Goal: Transaction & Acquisition: Book appointment/travel/reservation

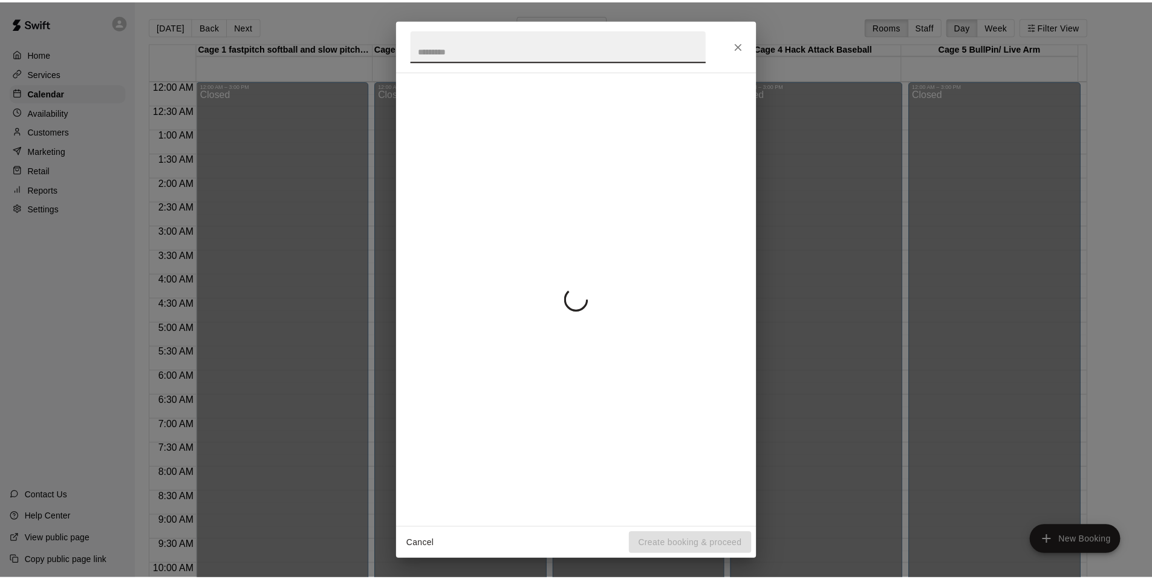
scroll to position [484, 0]
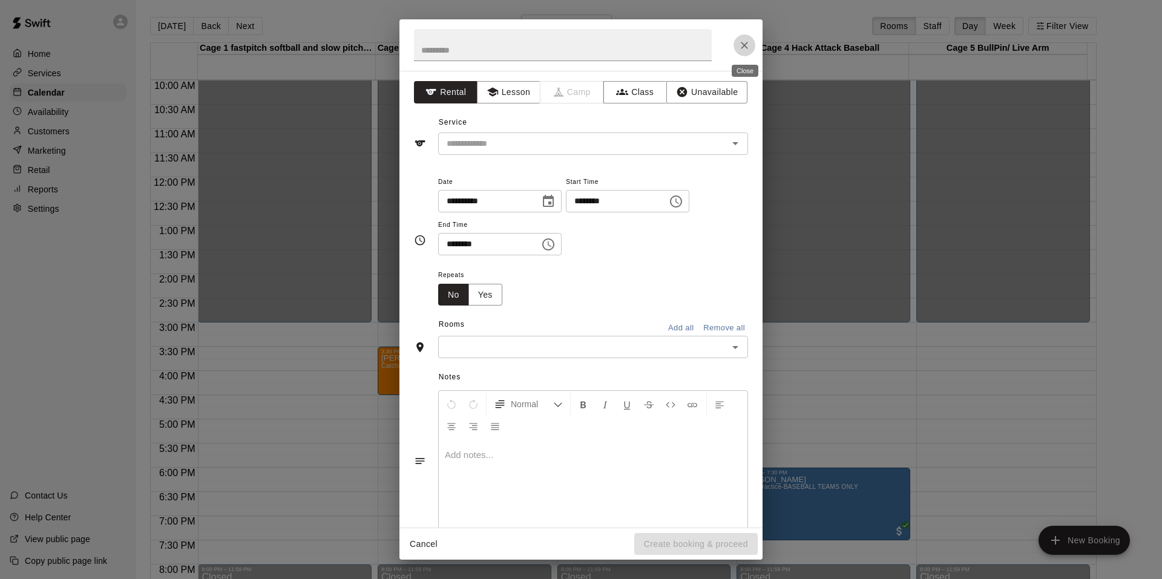
click at [745, 48] on icon "Close" at bounding box center [744, 45] width 12 height 12
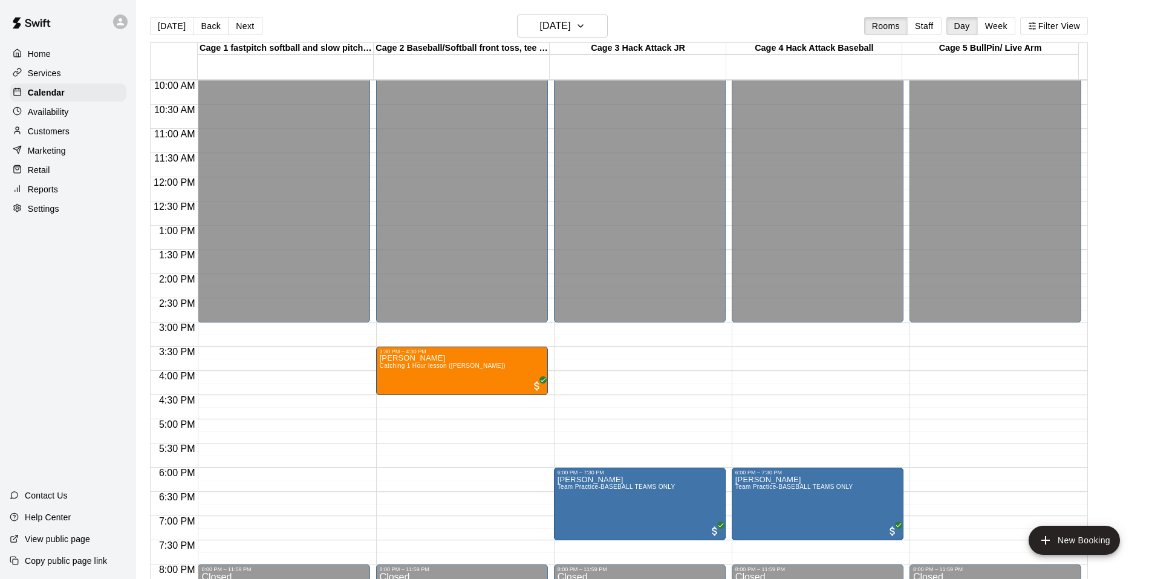
scroll to position [605, 0]
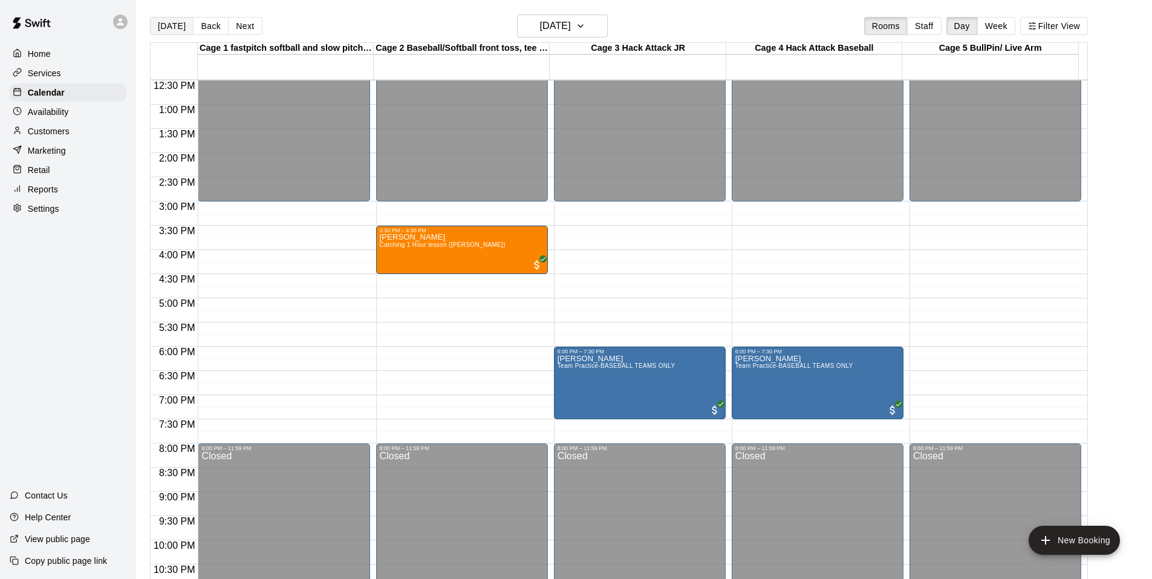
click at [174, 33] on button "[DATE]" at bounding box center [172, 26] width 44 height 18
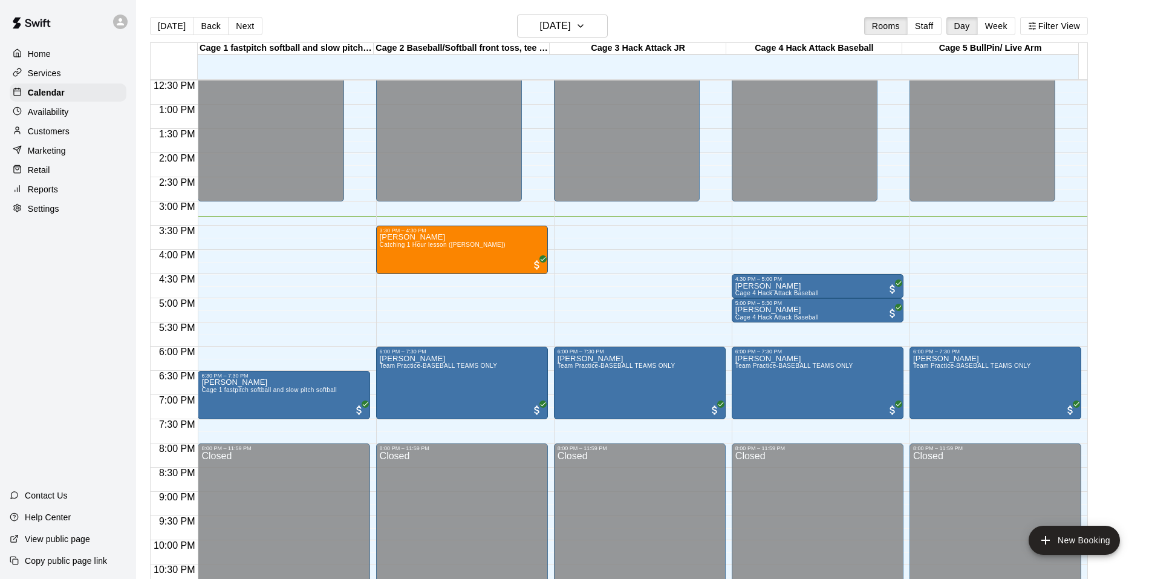
click at [150, 17] on button "[DATE]" at bounding box center [172, 26] width 44 height 18
drag, startPoint x: 1113, startPoint y: 10, endPoint x: 1103, endPoint y: 24, distance: 16.5
click at [1105, 22] on main "[DATE] Back [DATE][DATE] Rooms Staff Day Week Filter View Cage 1 fastpitch soft…" at bounding box center [644, 299] width 1016 height 598
drag, startPoint x: 1124, startPoint y: 189, endPoint x: 1130, endPoint y: 190, distance: 6.1
click at [1126, 189] on main "[DATE] Back [DATE][DATE] Rooms Staff Day Week Filter View Cage 1 fastpitch soft…" at bounding box center [644, 304] width 1007 height 579
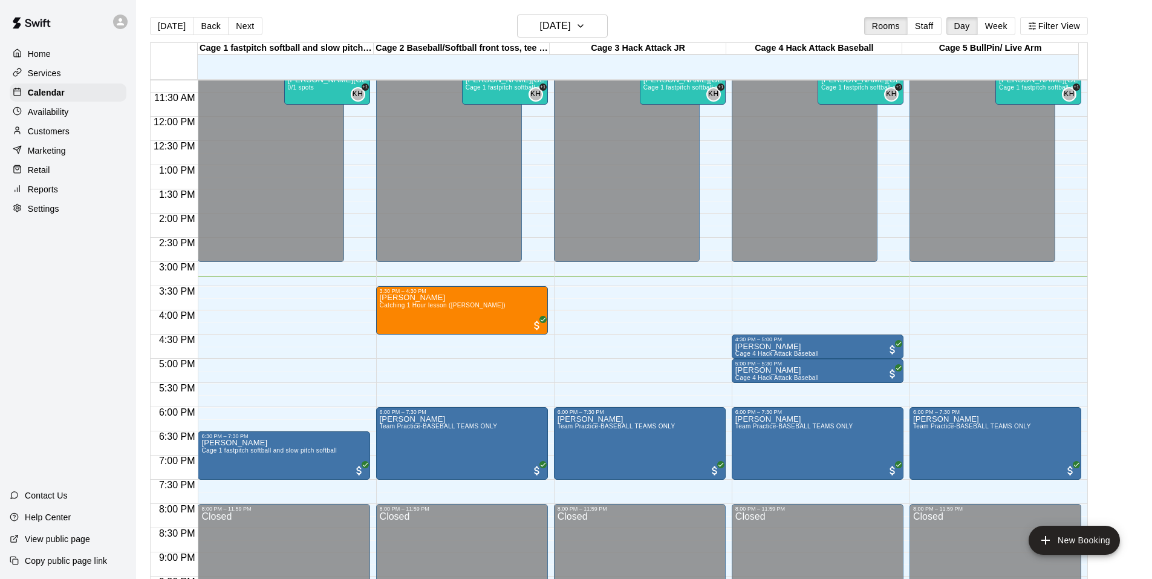
scroll to position [484, 0]
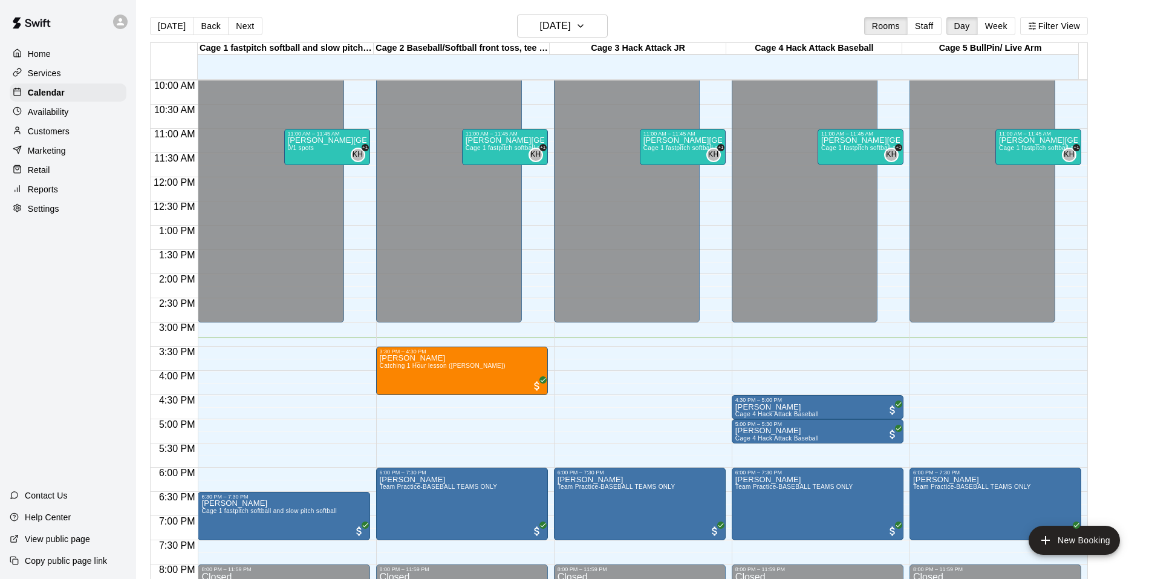
click at [405, 37] on div "[DATE] Back [DATE][DATE] Rooms Staff Day Week Filter View" at bounding box center [619, 29] width 938 height 28
click at [1087, 541] on button "New Booking" at bounding box center [1074, 540] width 91 height 29
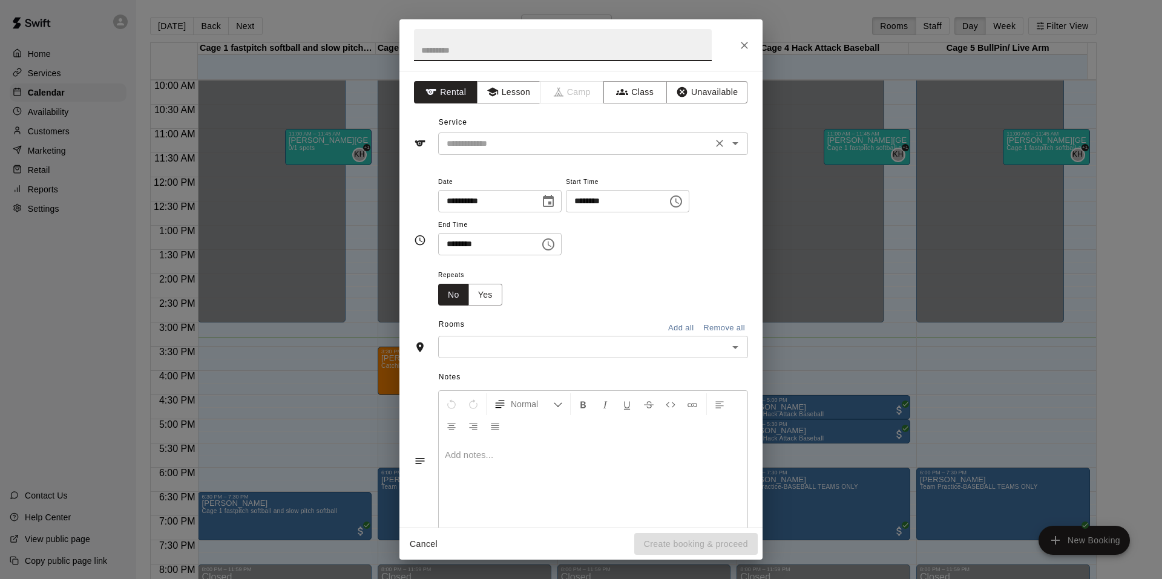
click at [520, 148] on input "text" at bounding box center [575, 143] width 267 height 15
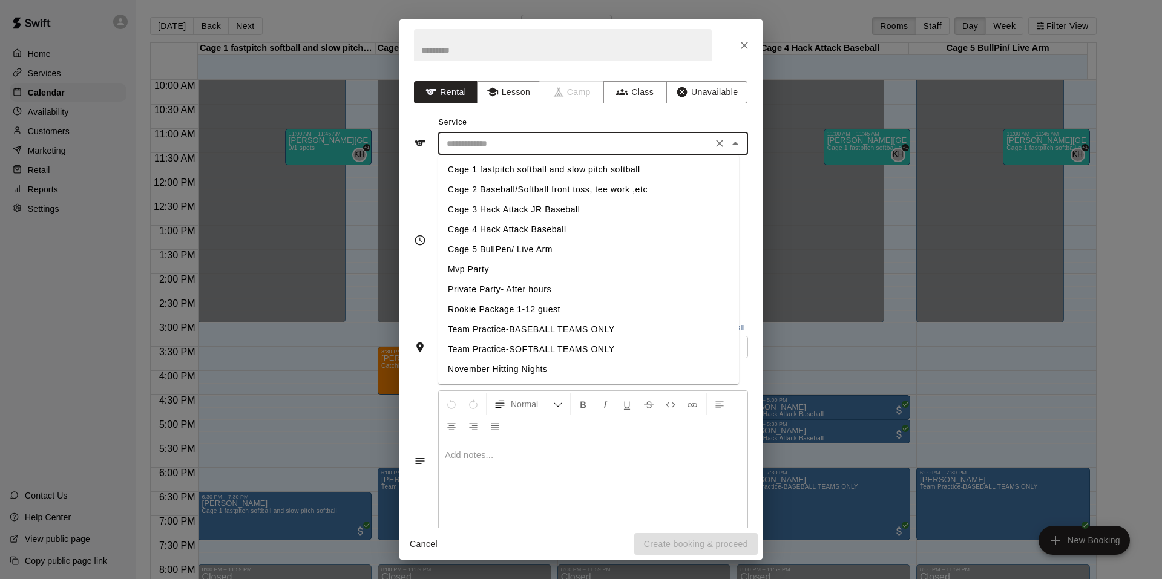
click at [497, 168] on li "Cage 1 fastpitch softball and slow pitch softball" at bounding box center [588, 170] width 301 height 20
type input "**********"
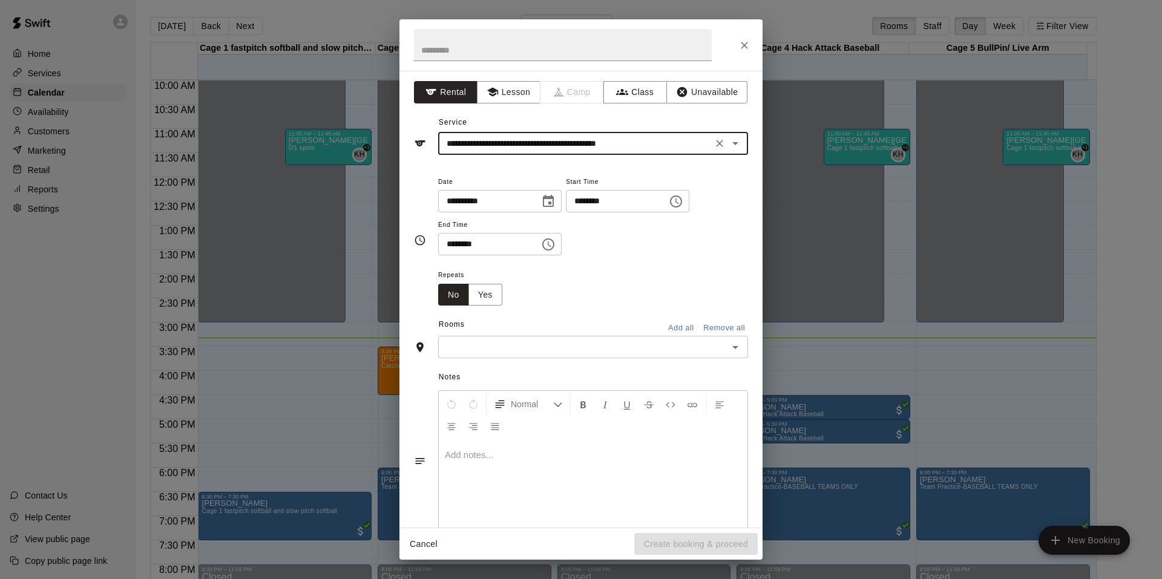
click at [601, 198] on input "********" at bounding box center [612, 201] width 93 height 22
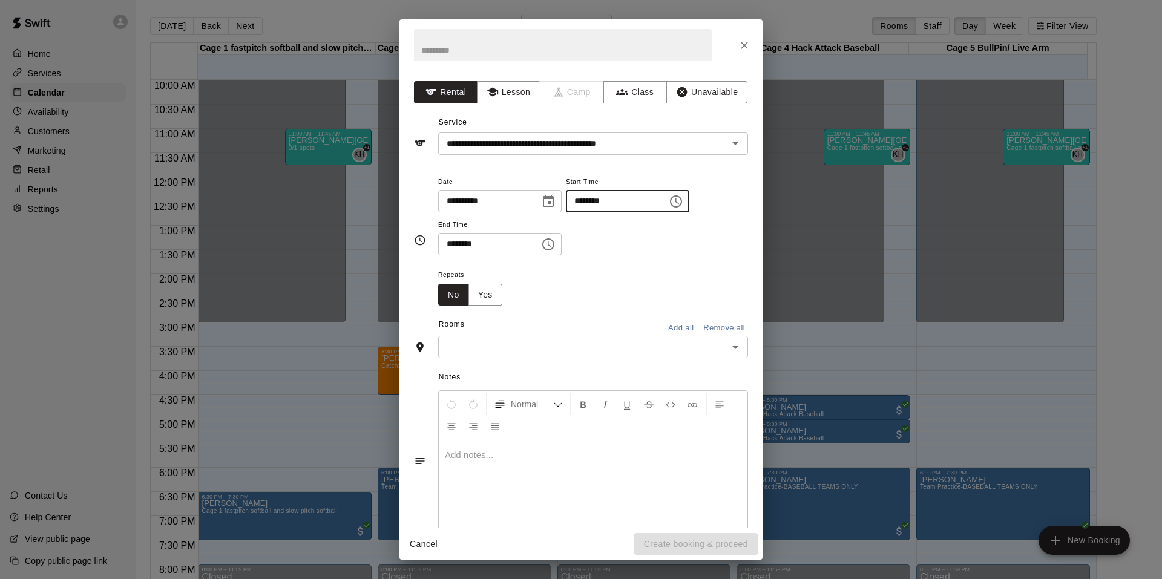
type input "********"
click at [449, 247] on input "********" at bounding box center [484, 244] width 93 height 22
type input "********"
click at [495, 335] on div "Rooms Add all Remove all" at bounding box center [581, 325] width 334 height 21
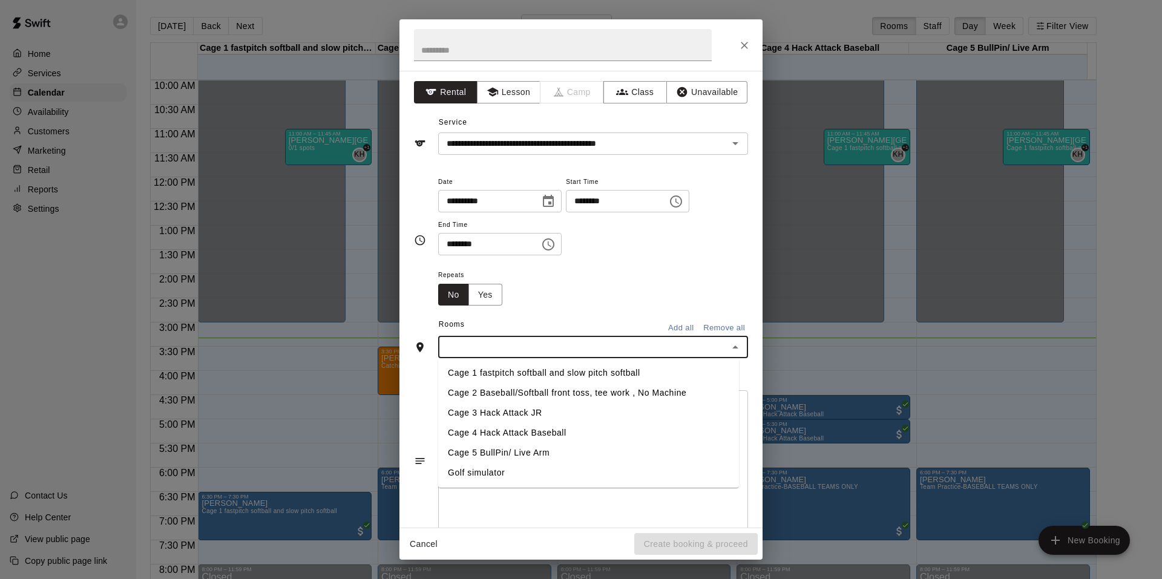
click at [495, 346] on input "text" at bounding box center [583, 346] width 283 height 15
click at [490, 364] on li "Cage 1 fastpitch softball and slow pitch softball" at bounding box center [588, 373] width 301 height 20
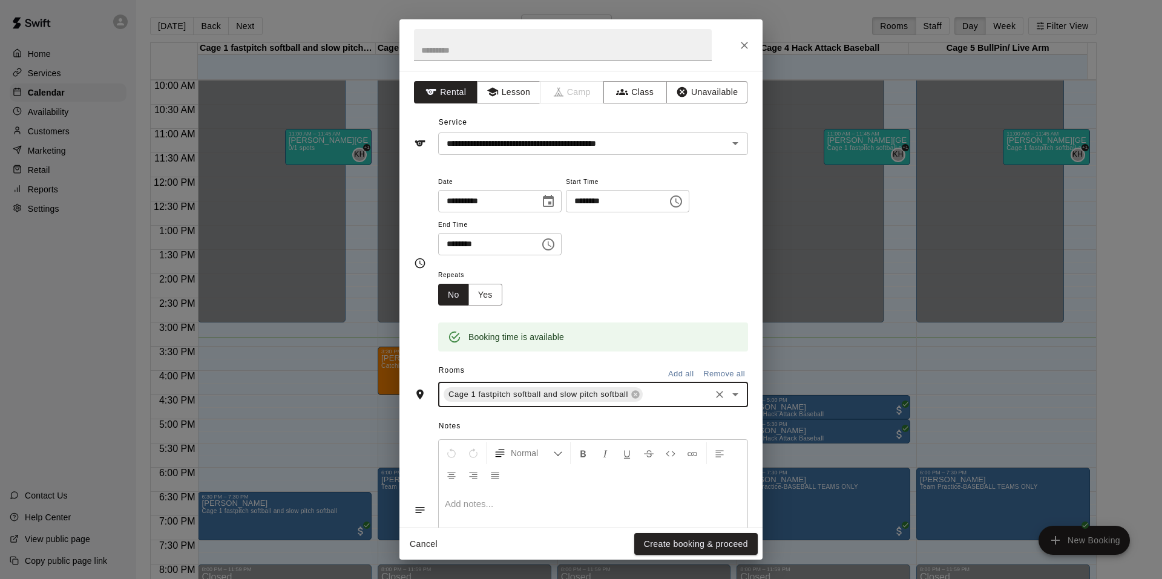
drag, startPoint x: 671, startPoint y: 541, endPoint x: 684, endPoint y: 542, distance: 12.7
click at [672, 542] on button "Create booking & proceed" at bounding box center [695, 544] width 123 height 22
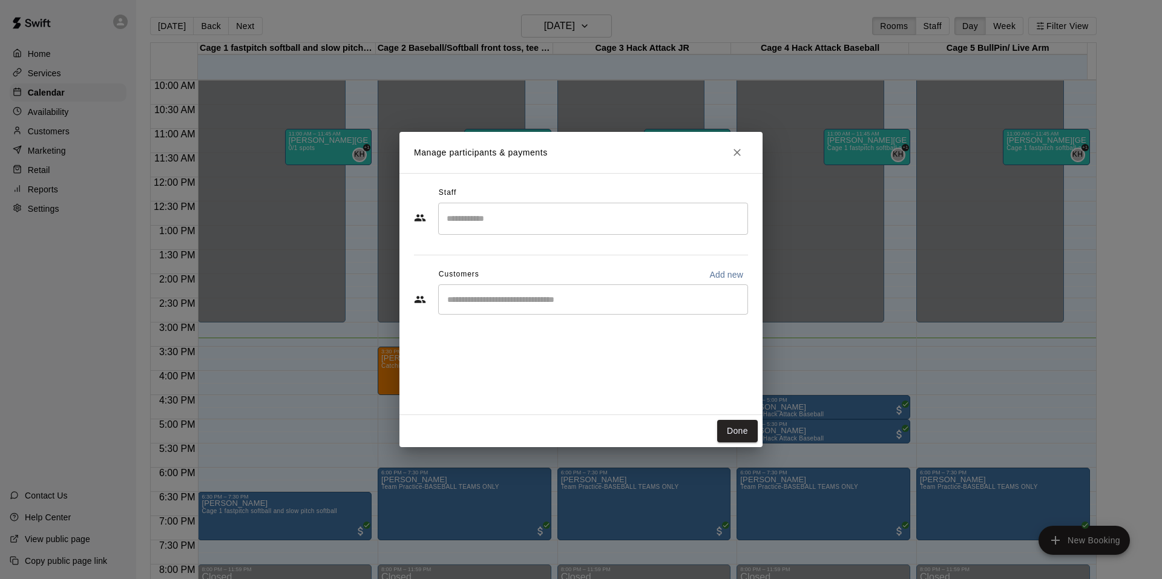
click at [485, 290] on div "​" at bounding box center [593, 299] width 310 height 30
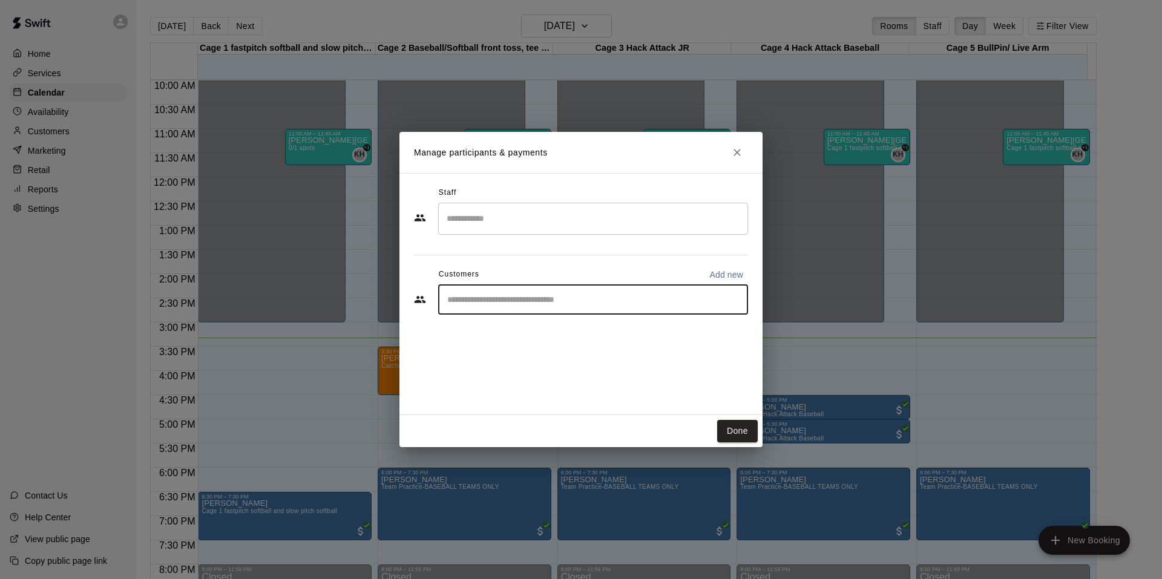
type input "*"
click at [734, 434] on button "Done" at bounding box center [737, 431] width 41 height 22
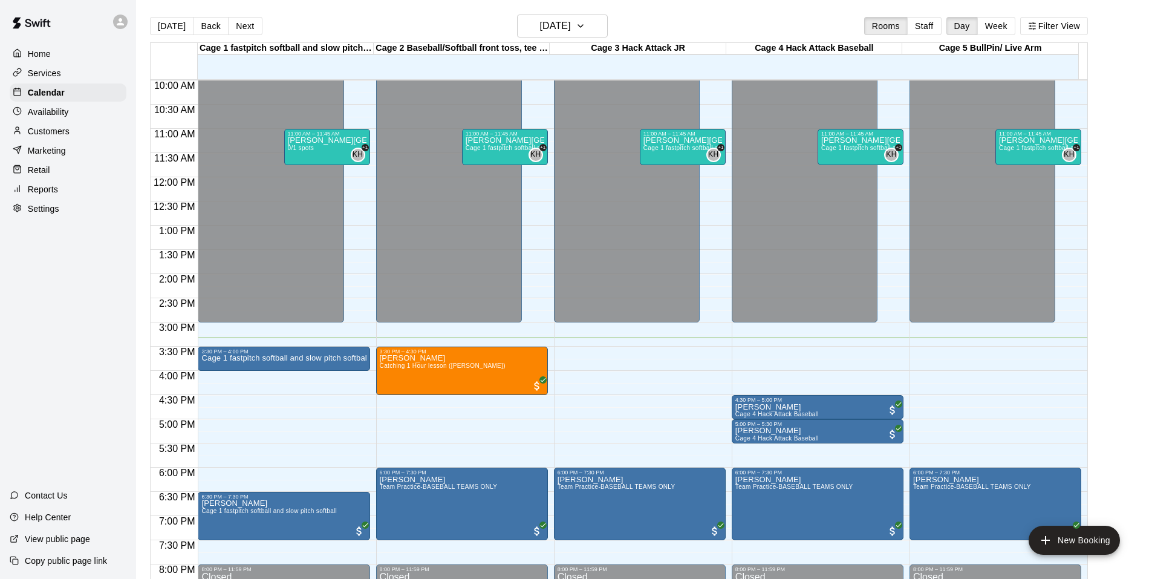
click at [113, 325] on div "Home Services Calendar Availability Customers Marketing Retail Reports Settings…" at bounding box center [68, 289] width 136 height 579
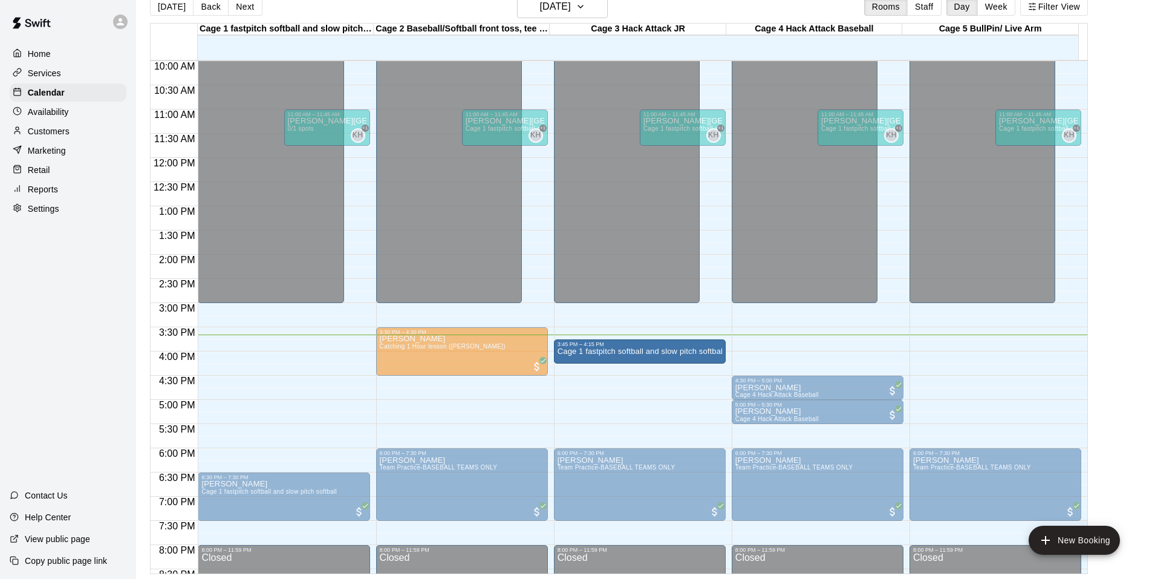
drag, startPoint x: 247, startPoint y: 339, endPoint x: 605, endPoint y: 353, distance: 357.8
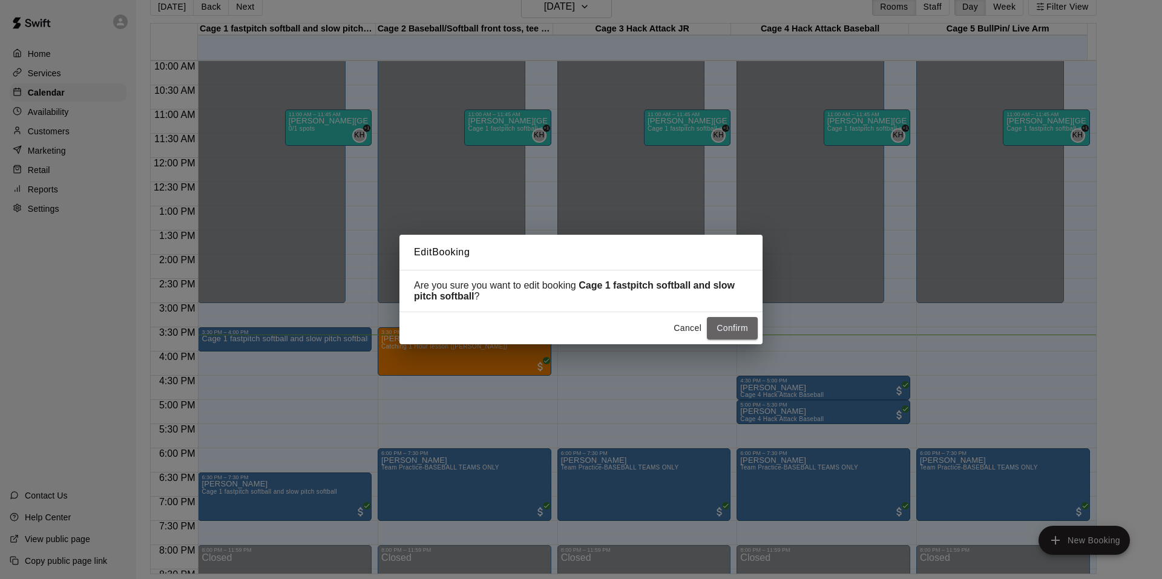
click at [727, 332] on button "Confirm" at bounding box center [732, 328] width 51 height 22
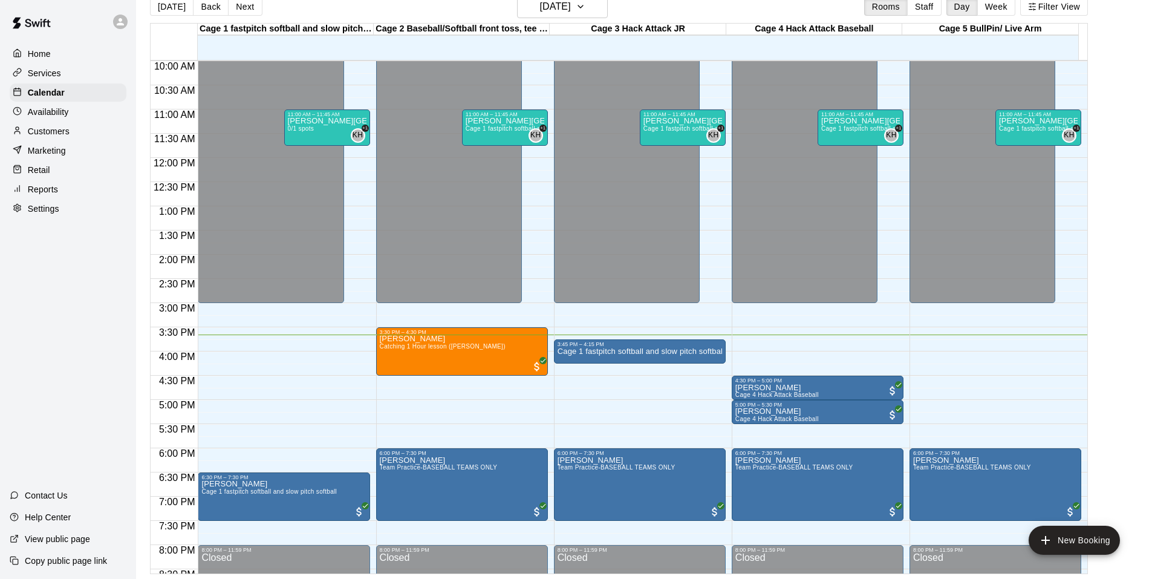
click at [34, 343] on div "Home Services Calendar Availability Customers Marketing Retail Reports Settings…" at bounding box center [68, 289] width 136 height 579
click at [654, 351] on p "Cage 1 fastpitch softball and slow pitch softball" at bounding box center [640, 351] width 165 height 0
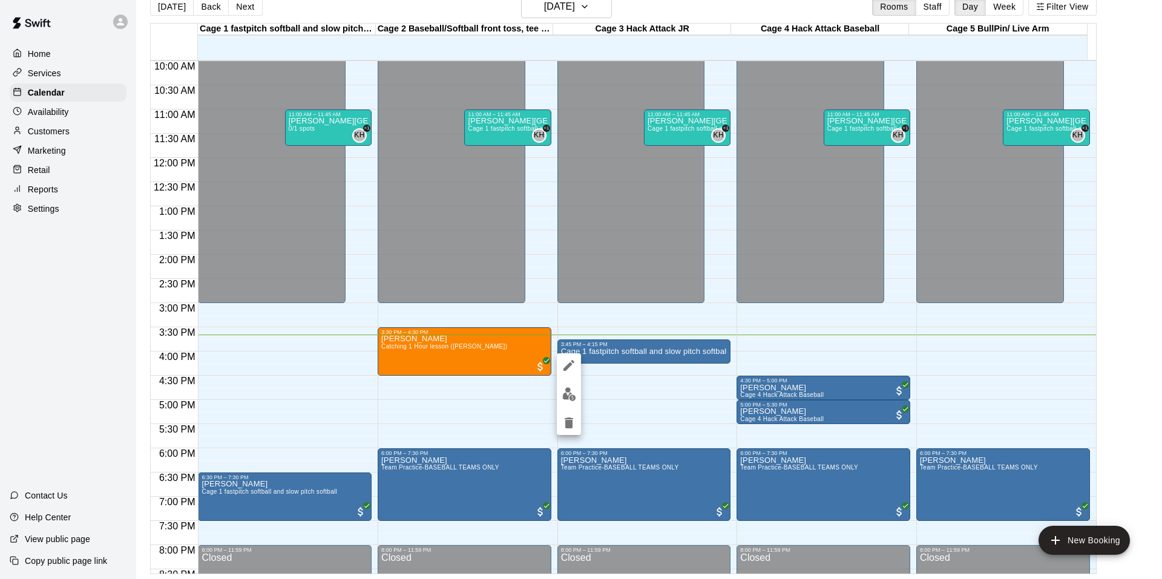
click at [566, 390] on img "edit" at bounding box center [569, 394] width 14 height 14
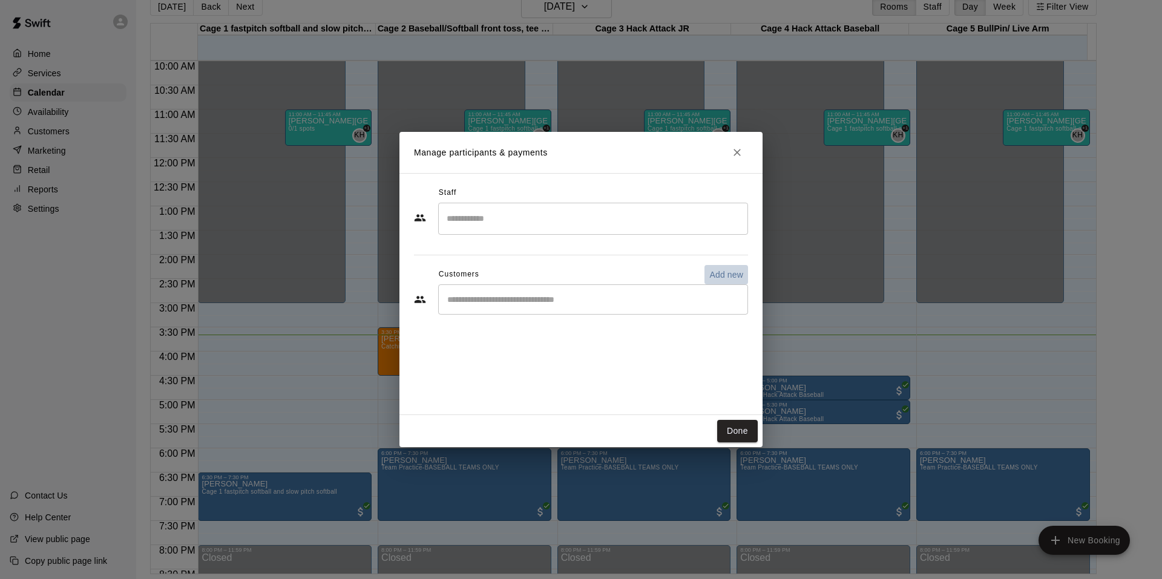
click at [728, 275] on p "Add new" at bounding box center [726, 275] width 34 height 12
select select "**"
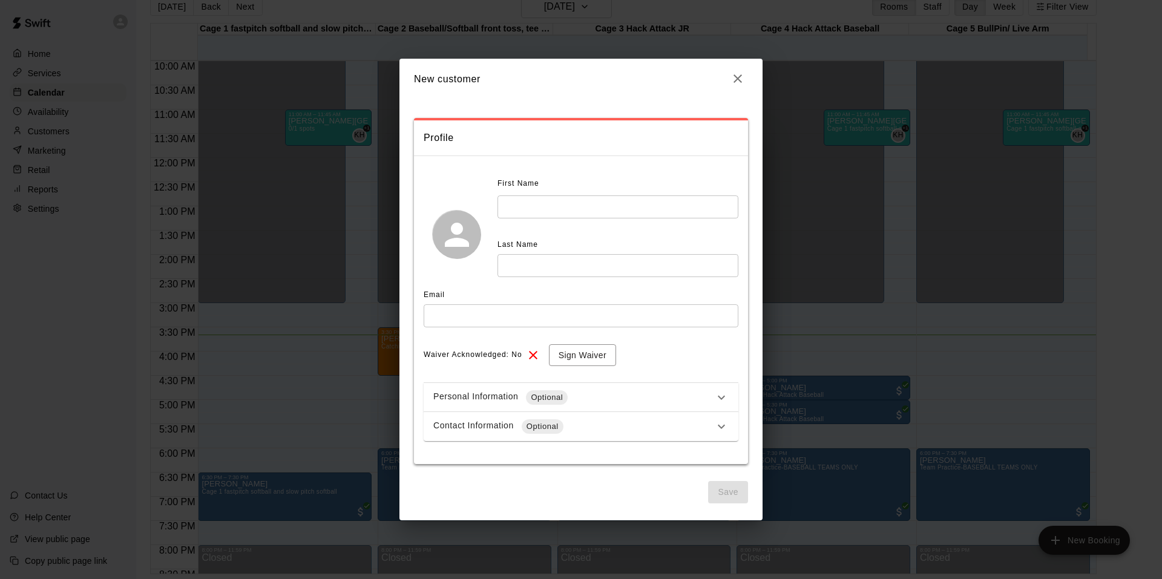
click at [593, 207] on input "text" at bounding box center [617, 206] width 241 height 22
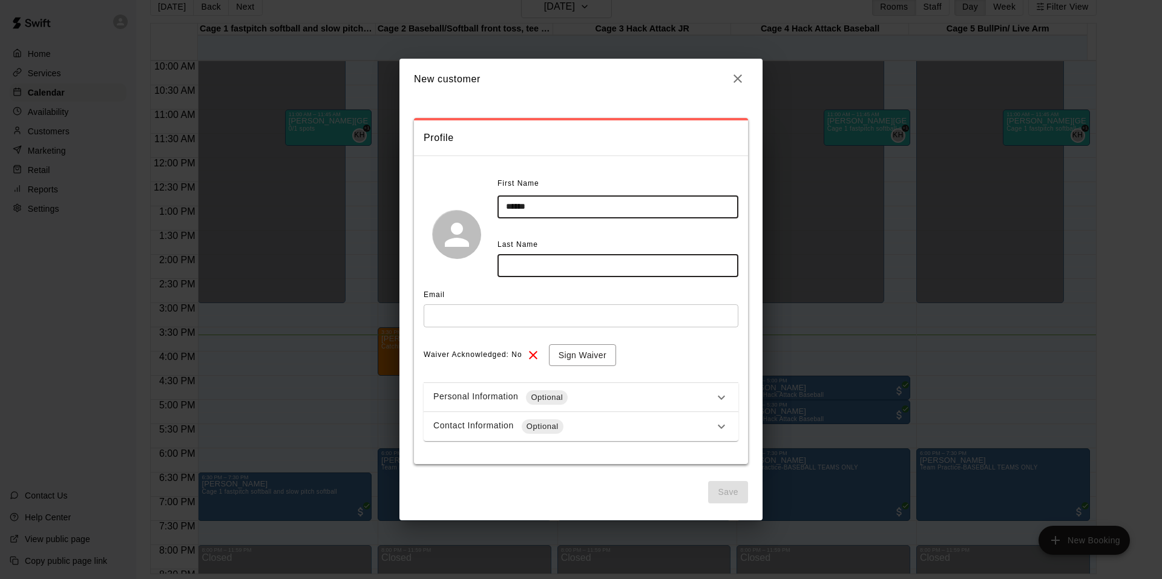
type input "******"
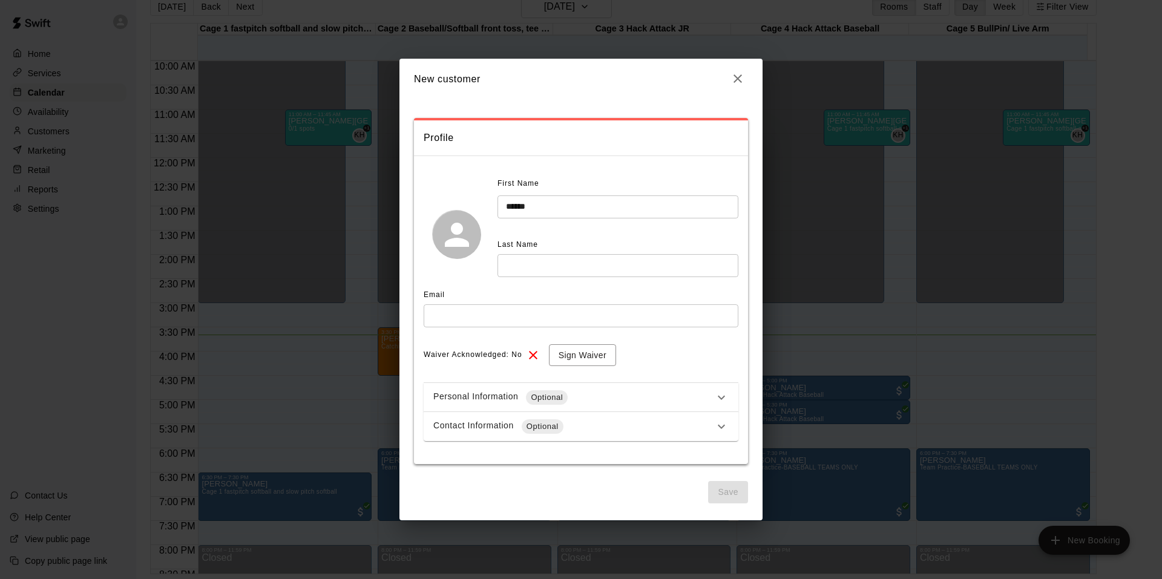
click at [654, 278] on div "First Name ****** ​ Last Name ​" at bounding box center [580, 234] width 315 height 120
click at [654, 271] on input "text" at bounding box center [617, 265] width 241 height 22
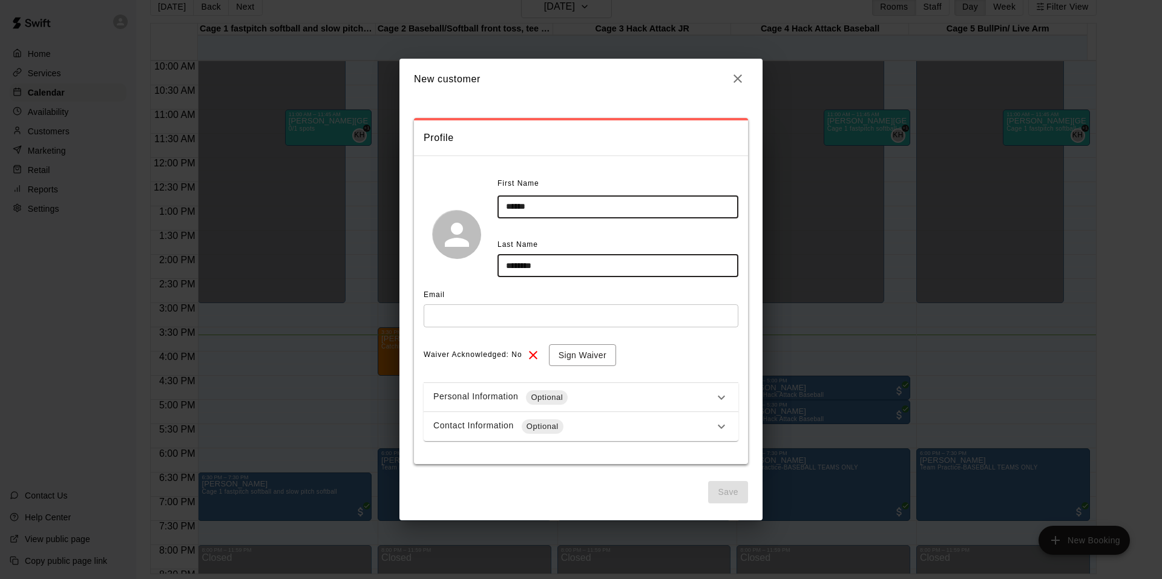
type input "********"
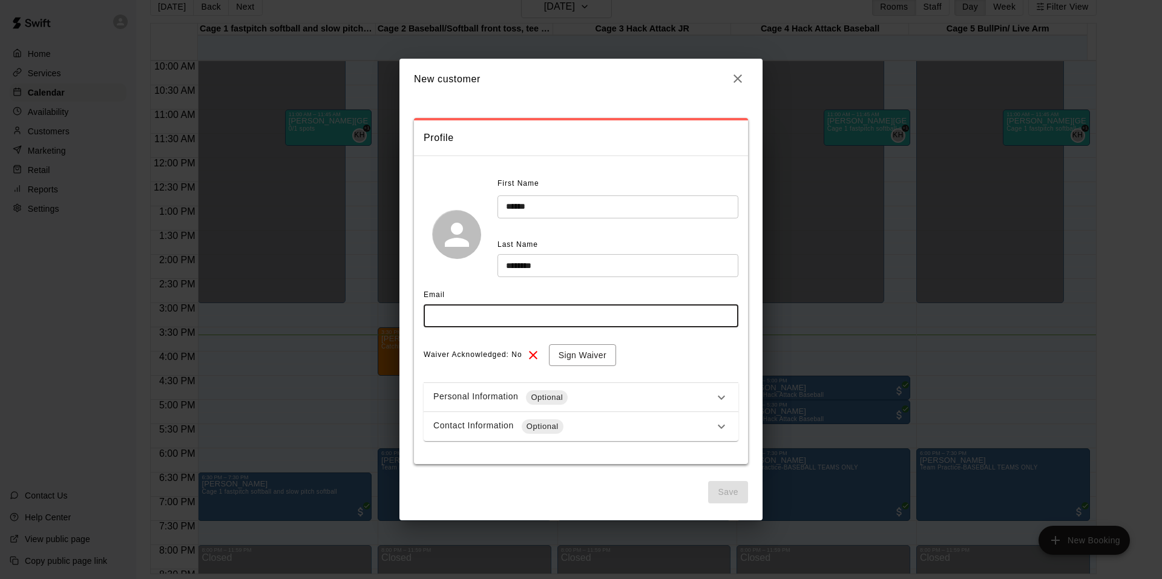
click at [543, 323] on input "text" at bounding box center [580, 315] width 315 height 22
type input "**********"
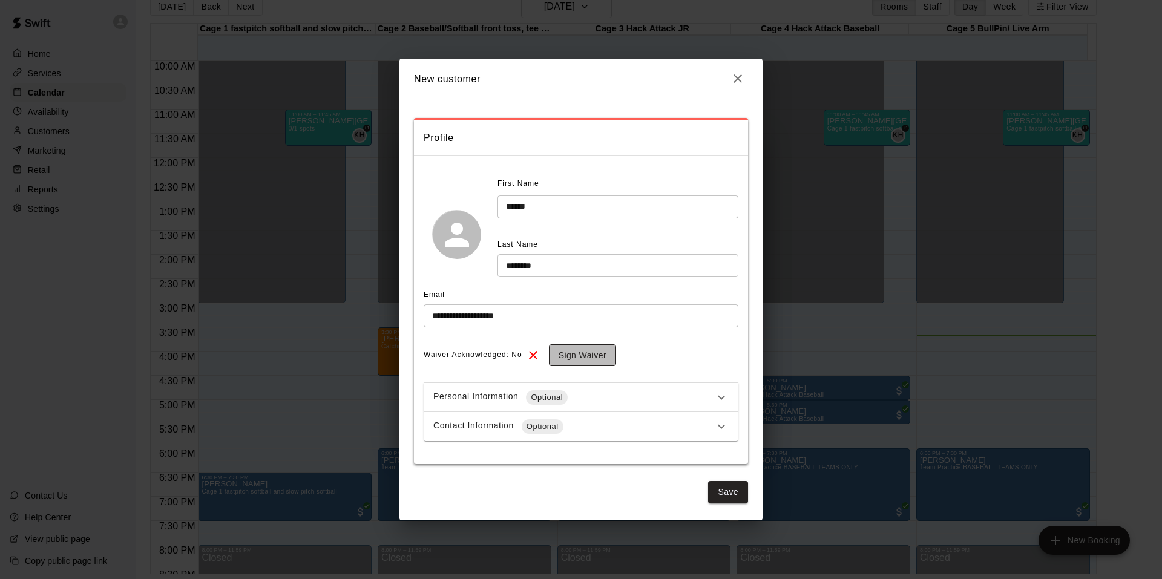
click at [569, 353] on button "Sign Waiver" at bounding box center [582, 355] width 67 height 22
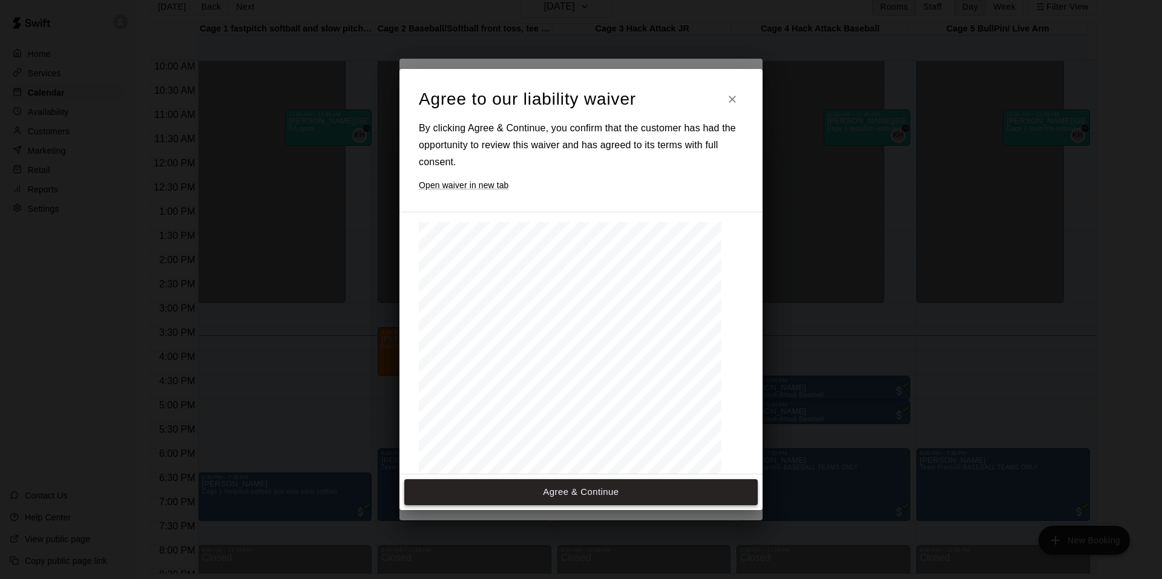
click at [526, 491] on button "Agree & Continue" at bounding box center [580, 491] width 353 height 25
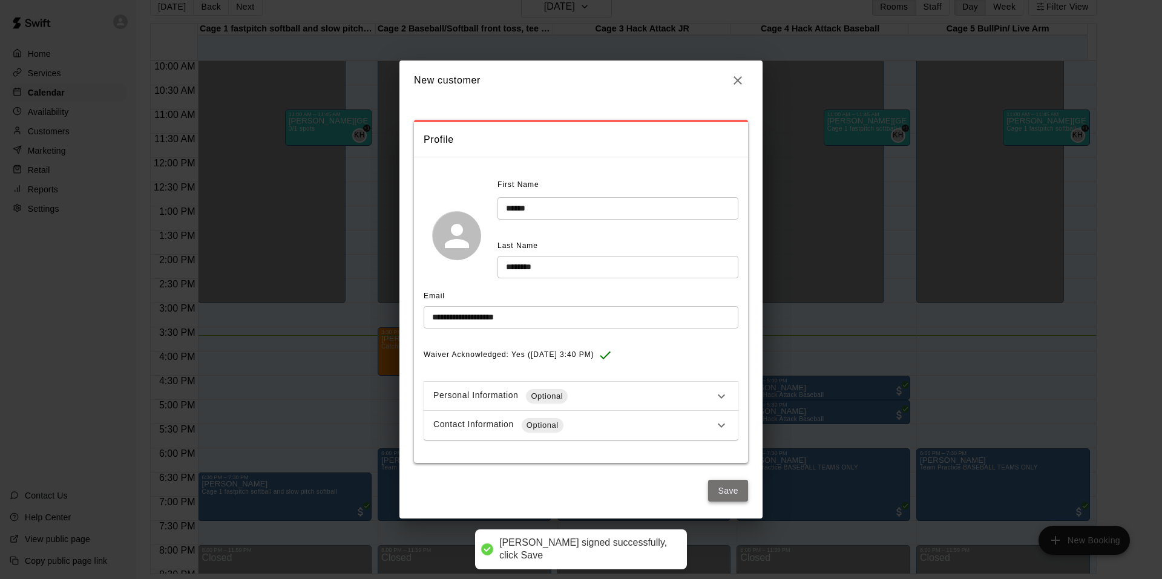
click at [735, 497] on button "Save" at bounding box center [728, 491] width 40 height 22
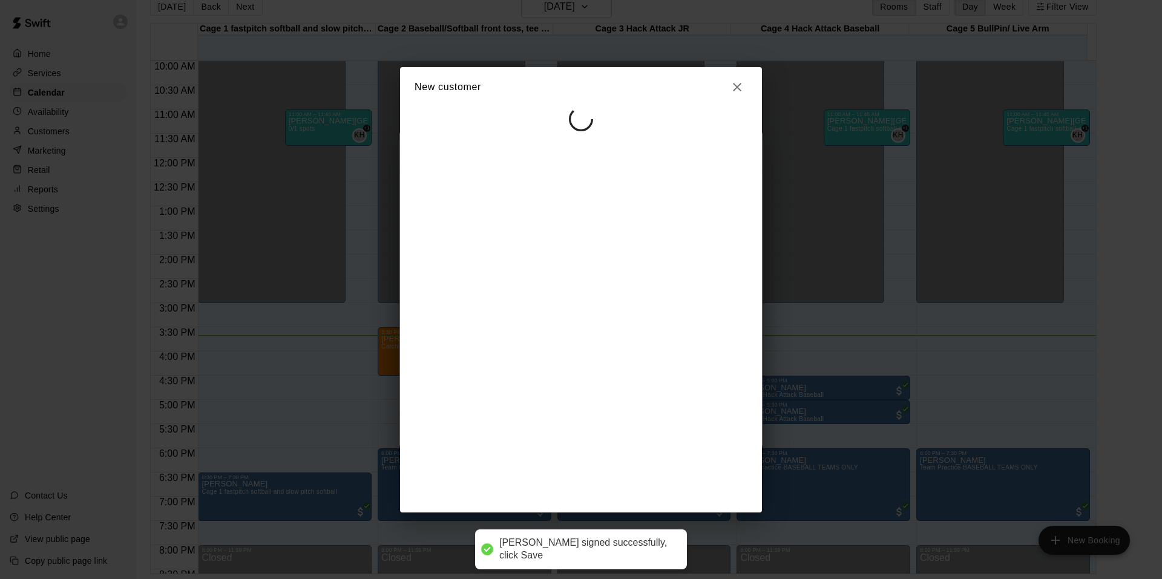
select select "**"
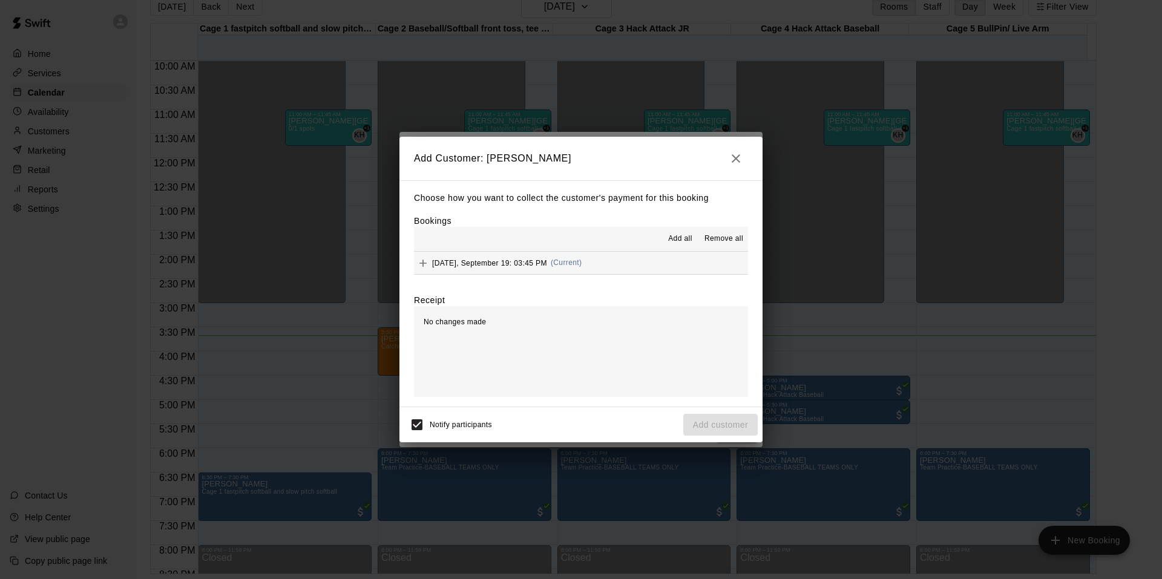
click at [532, 263] on span "[DATE], September 19: 03:45 PM" at bounding box center [489, 262] width 115 height 8
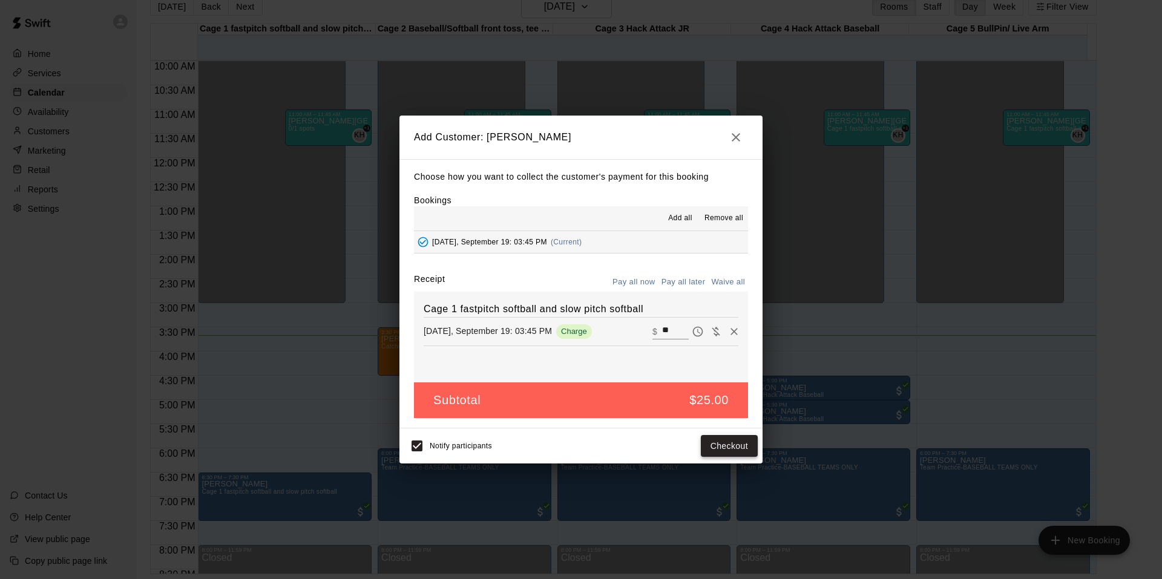
click at [735, 446] on button "Checkout" at bounding box center [729, 446] width 57 height 22
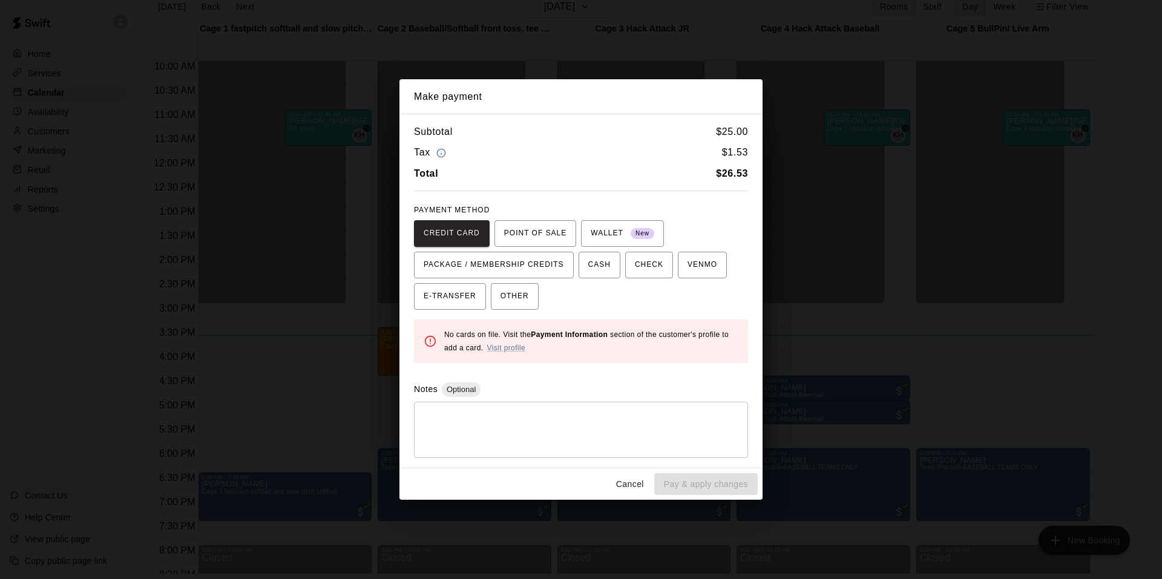
click at [609, 390] on div "Notes Optional" at bounding box center [581, 389] width 334 height 15
drag, startPoint x: 438, startPoint y: 390, endPoint x: 489, endPoint y: 390, distance: 50.8
click at [489, 390] on div "Notes Optional" at bounding box center [581, 389] width 334 height 15
click at [492, 383] on div "Notes Optional" at bounding box center [581, 389] width 334 height 15
drag, startPoint x: 492, startPoint y: 383, endPoint x: 379, endPoint y: 385, distance: 113.7
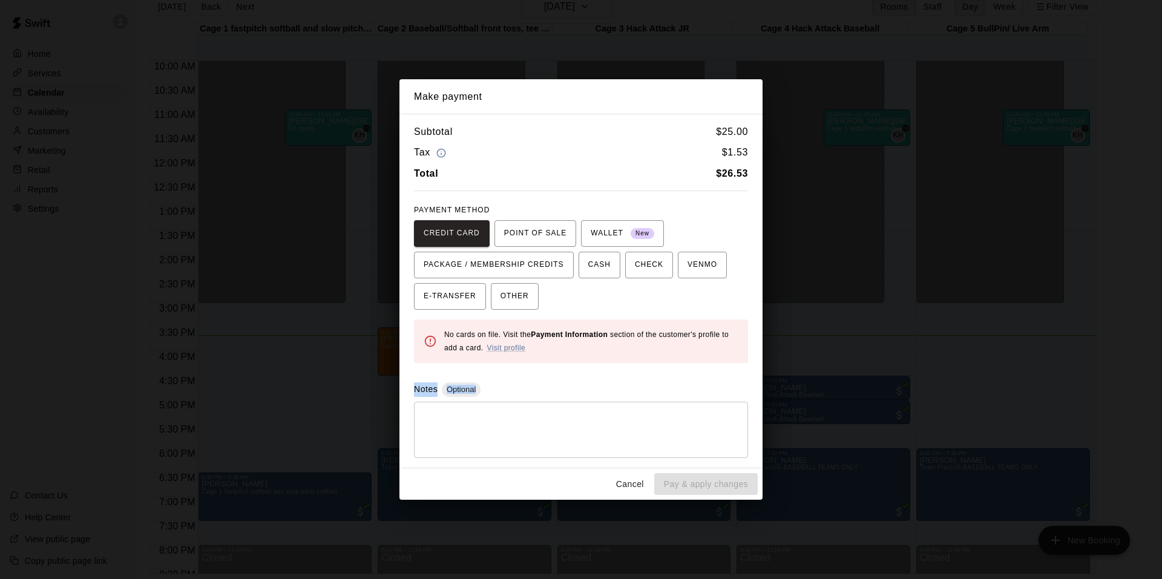
click at [379, 385] on div "Make payment Subtotal $ 25.00 Tax $ 1.53 Total $ 26.53 PAYMENT METHOD CREDIT CA…" at bounding box center [581, 289] width 1162 height 579
click at [589, 373] on div "Subtotal $ 25.00 Tax $ 1.53 Total $ 26.53 PAYMENT METHOD CREDIT CARD POINT OF S…" at bounding box center [580, 291] width 363 height 354
click at [623, 298] on div "CREDIT CARD POINT OF SALE WALLET New PACKAGE / MEMBERSHIP CREDITS CASH CHECK VE…" at bounding box center [581, 265] width 334 height 90
drag, startPoint x: 654, startPoint y: 162, endPoint x: 468, endPoint y: 180, distance: 186.6
click at [471, 180] on div "Subtotal $ 25.00 Tax $ 1.53 Total $ 26.53" at bounding box center [581, 152] width 334 height 57
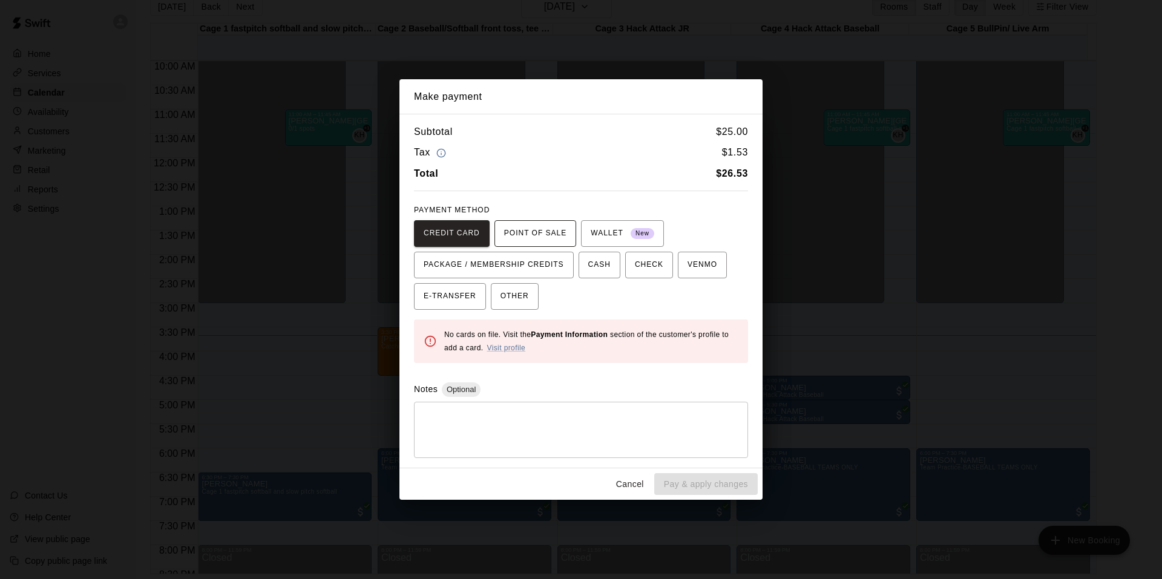
click at [558, 244] on button "POINT OF SALE" at bounding box center [535, 233] width 82 height 27
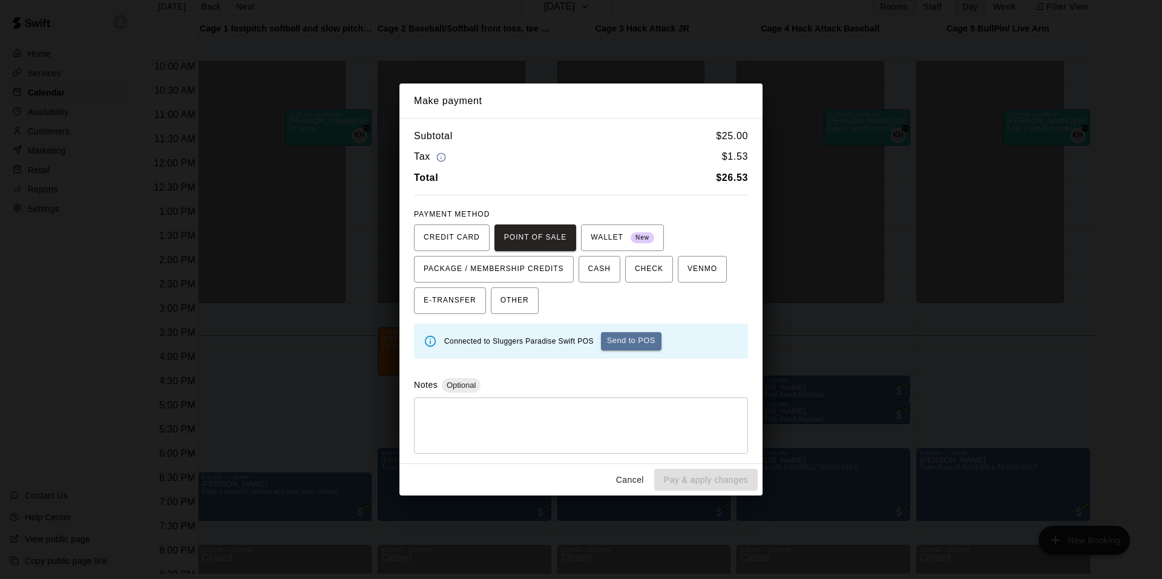
click at [670, 359] on div "Subtotal $ 25.00 Tax $ 1.53 Total $ 26.53 PAYMENT METHOD CREDIT CARD POINT OF S…" at bounding box center [580, 291] width 363 height 346
click at [656, 351] on div "Connected to Sluggers Paradise Swift POS Send to POS" at bounding box center [591, 341] width 294 height 28
click at [650, 347] on button "Send to POS" at bounding box center [631, 341] width 60 height 18
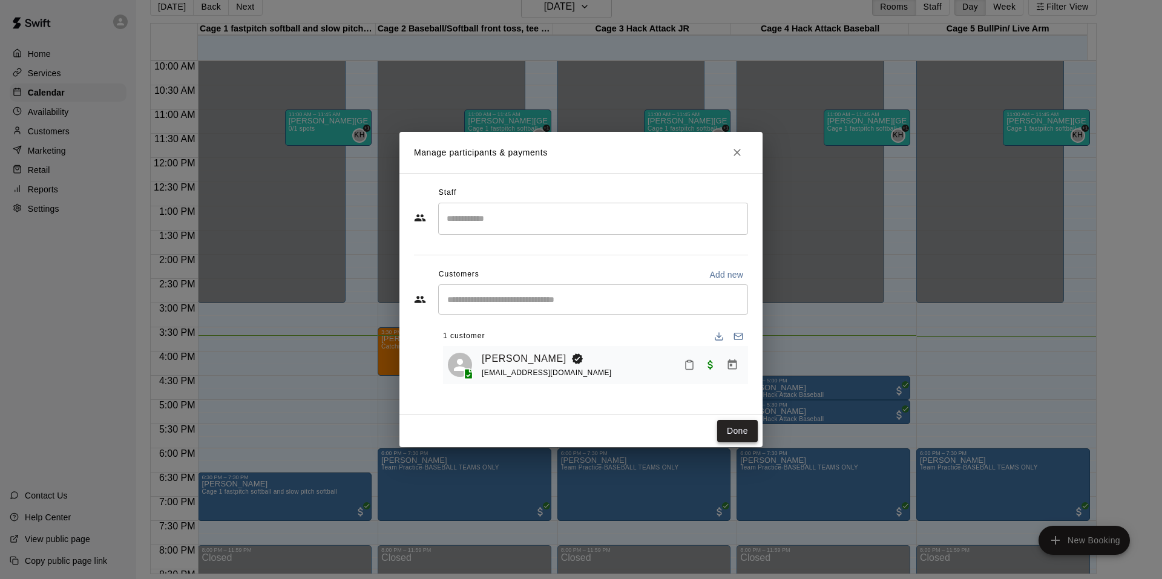
click at [729, 431] on button "Done" at bounding box center [737, 431] width 41 height 22
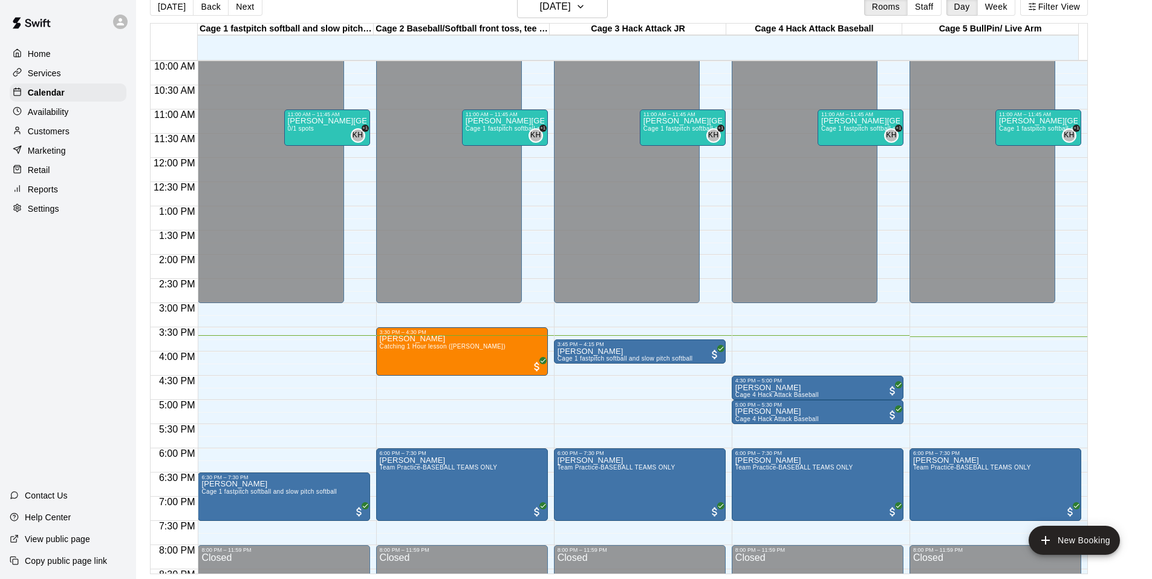
click at [20, 335] on div "Home Services Calendar Availability Customers Marketing Retail Reports Settings…" at bounding box center [68, 289] width 136 height 579
